Goal: Task Accomplishment & Management: Use online tool/utility

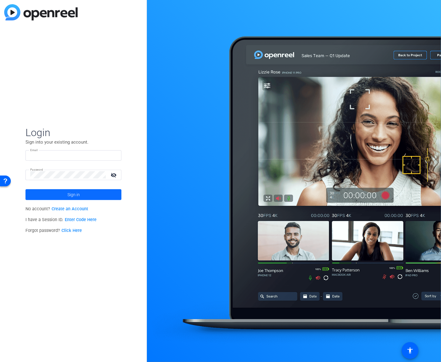
type input "[PERSON_NAME][EMAIL_ADDRESS][PERSON_NAME][DOMAIN_NAME]"
click at [85, 193] on span at bounding box center [74, 194] width 96 height 14
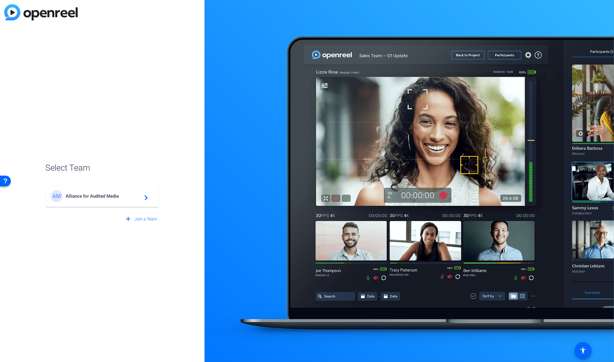
click at [122, 198] on span "Alliance for Audited Media" at bounding box center [103, 195] width 75 height 5
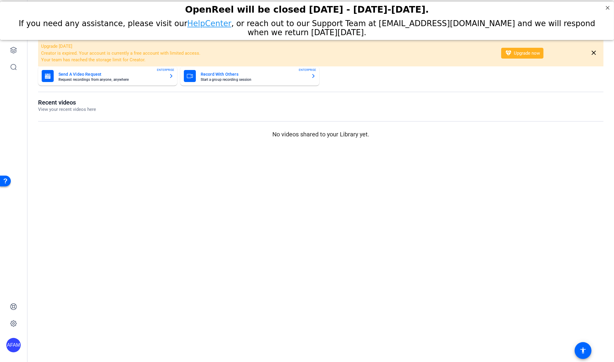
click at [255, 76] on mat-card-title "Record With Others" at bounding box center [254, 74] width 106 height 7
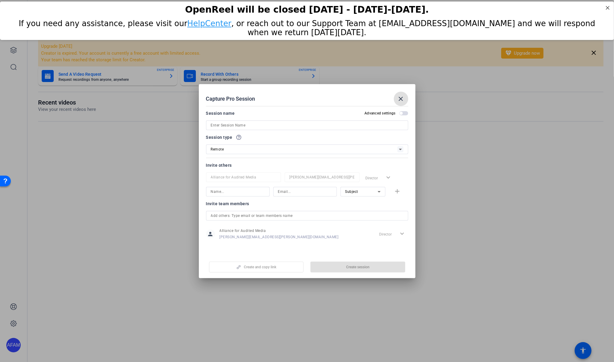
click at [402, 98] on mat-icon "close" at bounding box center [401, 98] width 7 height 7
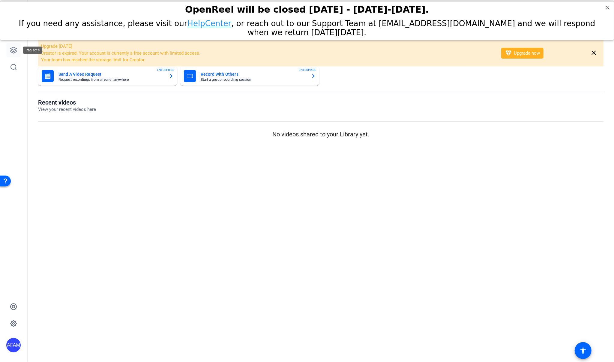
click at [15, 50] on icon at bounding box center [14, 50] width 6 height 6
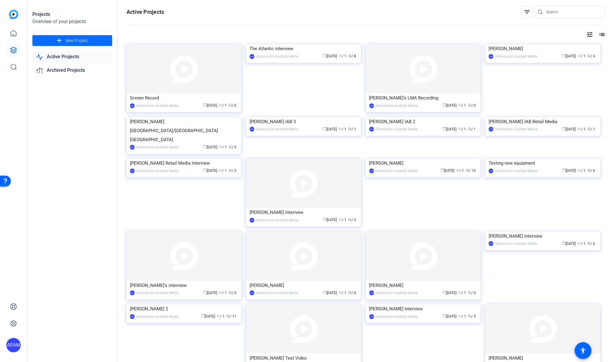
click at [78, 44] on span at bounding box center [72, 40] width 80 height 14
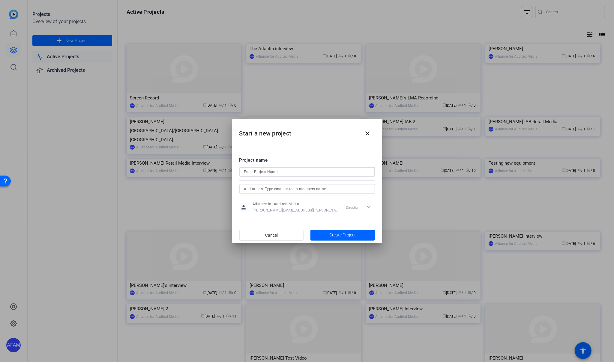
click at [267, 173] on input at bounding box center [307, 171] width 126 height 7
type input "E"
type input "CES Interview"
click at [343, 236] on span "Create Project" at bounding box center [343, 235] width 26 height 6
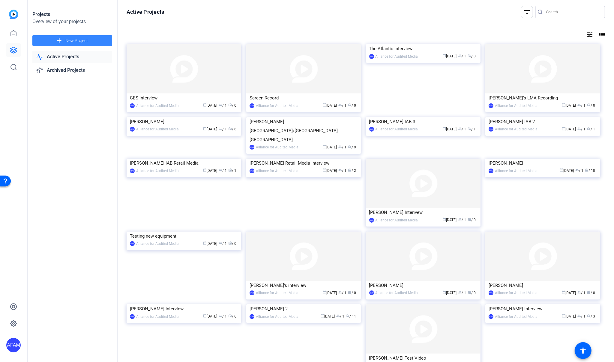
click at [70, 41] on span "New Project" at bounding box center [76, 41] width 23 height 6
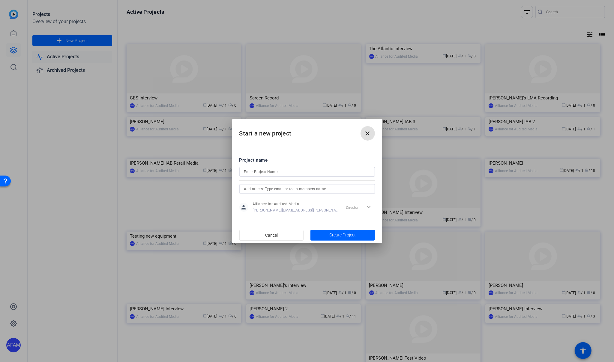
click at [373, 135] on span at bounding box center [368, 133] width 14 height 14
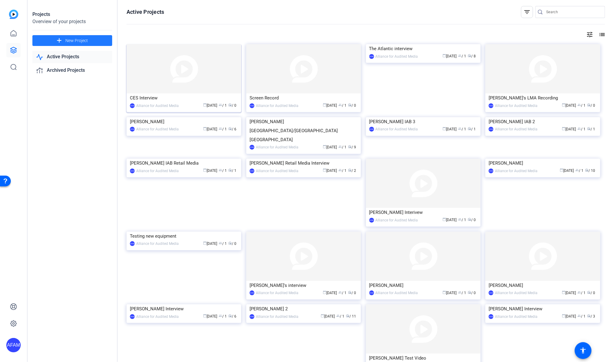
click at [146, 78] on img at bounding box center [184, 68] width 115 height 49
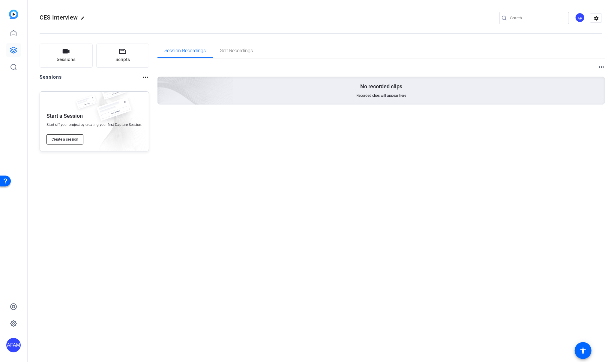
click at [67, 140] on span "Create a session" at bounding box center [65, 139] width 27 height 5
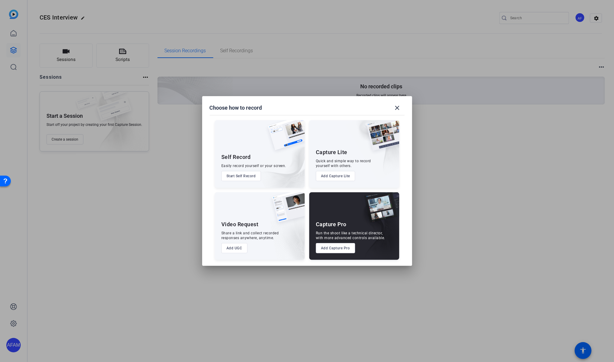
click at [337, 176] on button "Add Capture Lite" at bounding box center [335, 176] width 39 height 10
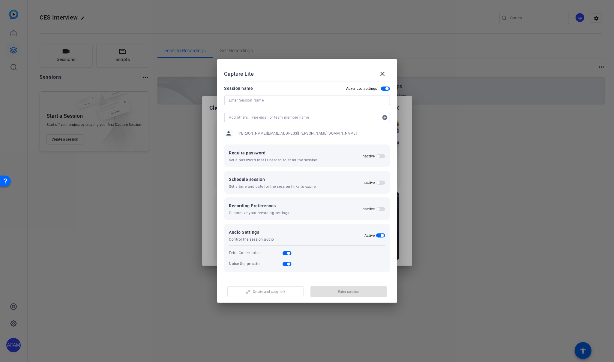
click at [269, 99] on input at bounding box center [307, 100] width 156 height 7
type input "CES Interview"
click at [285, 292] on span "Create and copy link" at bounding box center [269, 291] width 32 height 5
click at [368, 290] on span "button" at bounding box center [349, 291] width 77 height 14
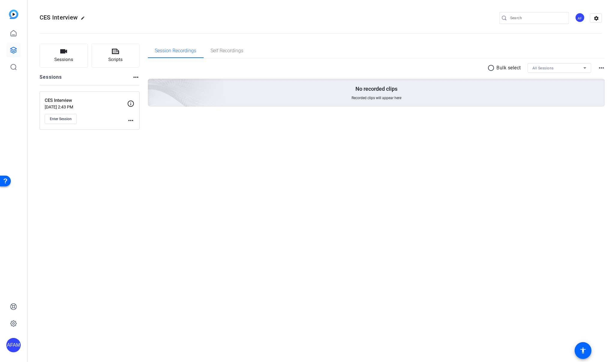
drag, startPoint x: 529, startPoint y: 214, endPoint x: 570, endPoint y: 144, distance: 80.9
click at [441, 214] on div "CES Interview edit AF settings Sessions Scripts Sessions more_horiz CES Intervi…" at bounding box center [321, 181] width 587 height 362
